Goal: Check status: Check status

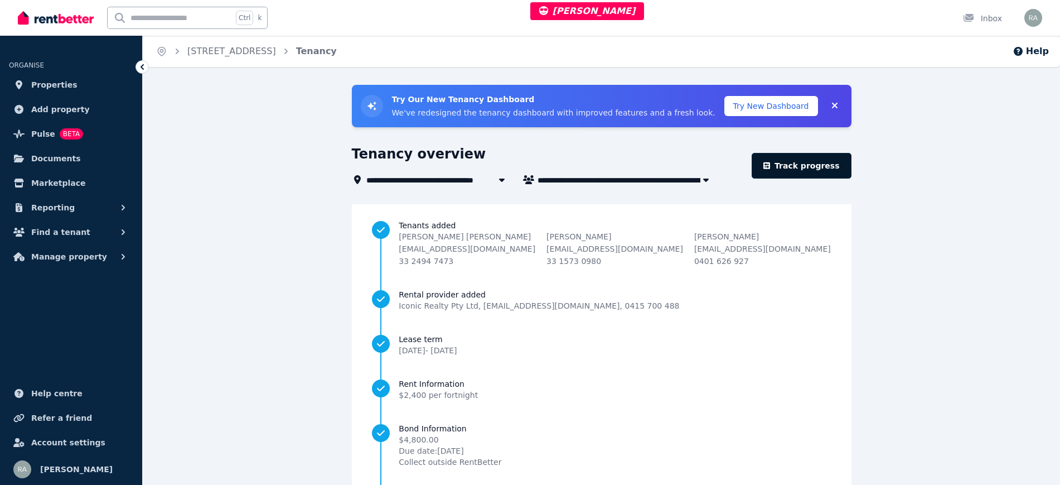
click at [798, 165] on link "Track progress" at bounding box center [802, 166] width 100 height 26
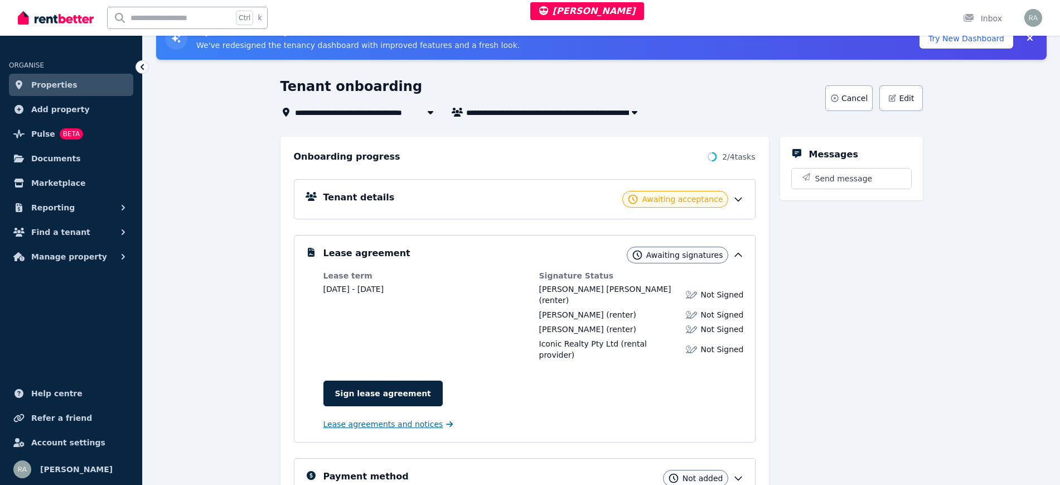
scroll to position [69, 0]
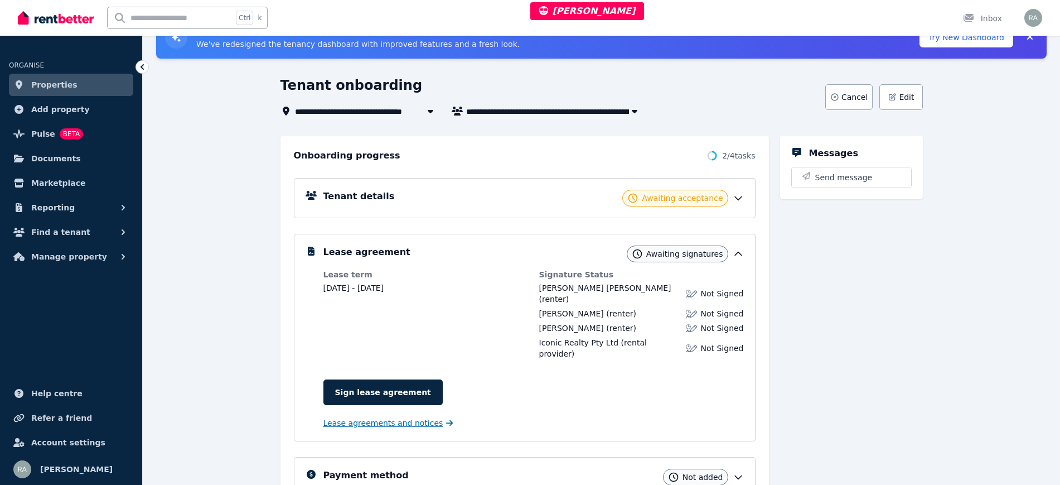
click at [403, 417] on span "Lease agreements and notices" at bounding box center [383, 422] width 120 height 11
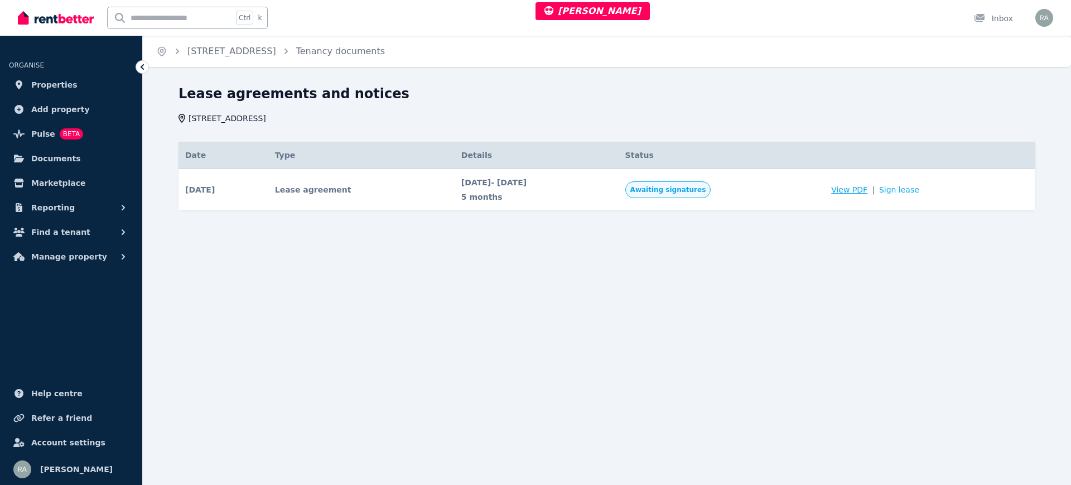
click at [856, 187] on span "View PDF" at bounding box center [849, 189] width 36 height 11
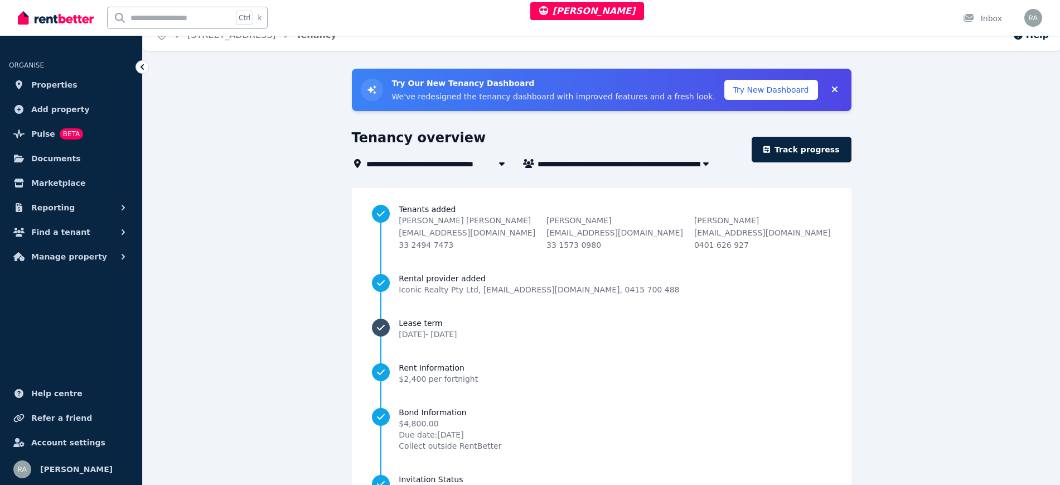
scroll to position [100, 0]
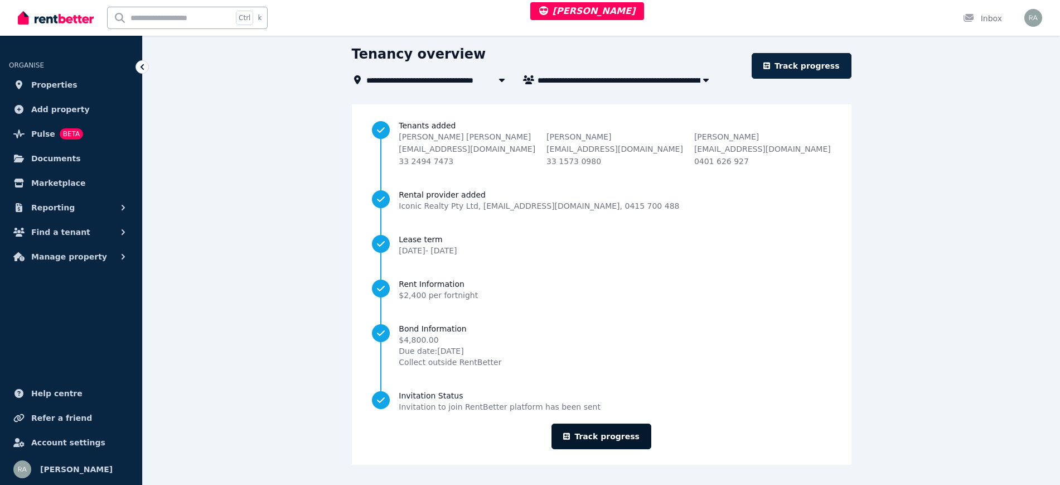
click at [598, 434] on link "Track progress" at bounding box center [602, 436] width 100 height 26
